Goal: Information Seeking & Learning: Understand process/instructions

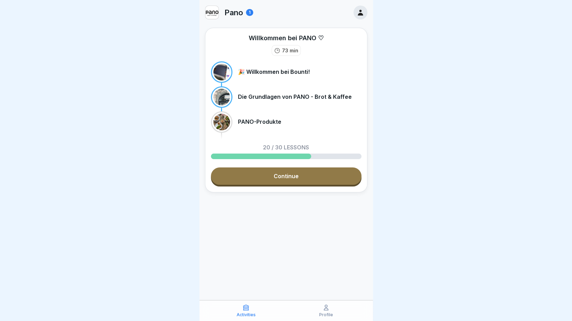
click at [362, 12] on icon at bounding box center [361, 13] width 8 height 8
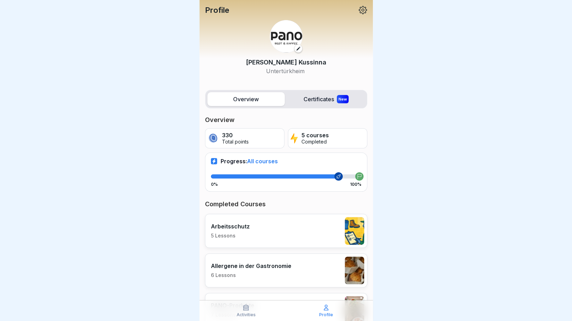
scroll to position [5, 0]
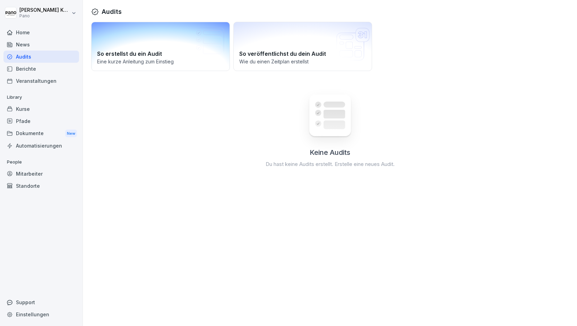
click at [151, 43] on div "So erstellst du ein Audit Eine kurze Anleitung zum Einstieg" at bounding box center [160, 46] width 139 height 49
